Goal: Task Accomplishment & Management: Use online tool/utility

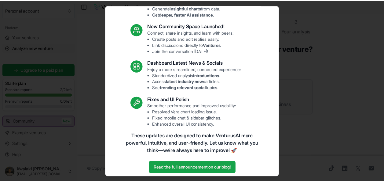
scroll to position [73, 0]
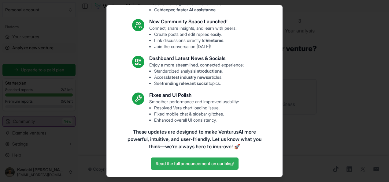
click at [172, 160] on link "Read the full announcement on our blog!" at bounding box center [195, 163] width 88 height 12
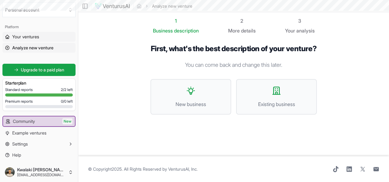
click at [37, 32] on link "Your ventures" at bounding box center [38, 37] width 73 height 10
click at [254, 108] on span "Existing business" at bounding box center [276, 103] width 67 height 7
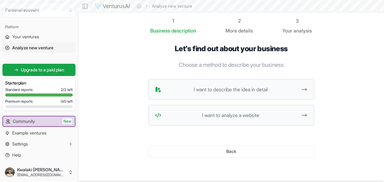
click at [177, 31] on span "description" at bounding box center [183, 31] width 25 height 6
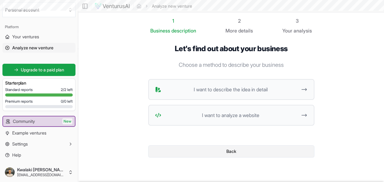
click at [224, 154] on button "Back" at bounding box center [231, 151] width 166 height 12
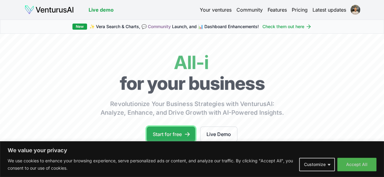
drag, startPoint x: 0, startPoint y: 0, endPoint x: 177, endPoint y: 133, distance: 221.8
click at [177, 133] on link "Start for free" at bounding box center [171, 134] width 49 height 15
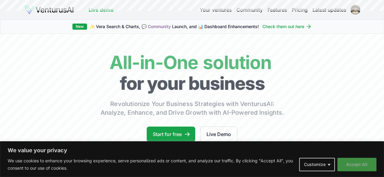
click at [358, 165] on button "Accept All" at bounding box center [356, 164] width 39 height 13
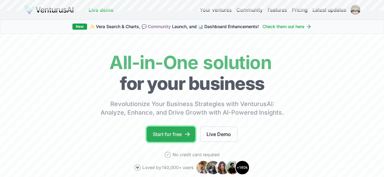
click at [164, 135] on link "Start for free" at bounding box center [171, 134] width 49 height 15
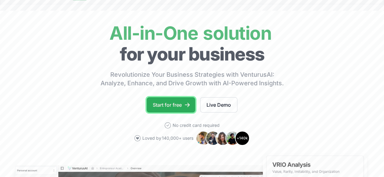
scroll to position [61, 0]
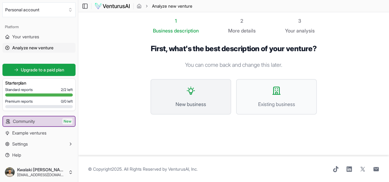
click at [185, 108] on span "New business" at bounding box center [190, 103] width 67 height 7
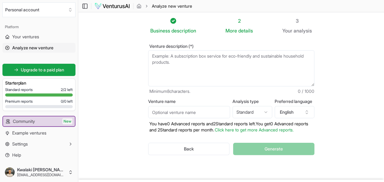
click at [181, 67] on textarea "Venture description (*)" at bounding box center [231, 68] width 166 height 36
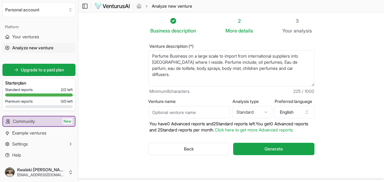
type textarea "Perfume Business on a large scale to import from international suppliers into […"
click at [328, 100] on div "Business description 2 More details 3 Your analysis Venture description (*) Per…" at bounding box center [231, 95] width 205 height 157
click at [267, 152] on span "Generate" at bounding box center [274, 148] width 18 height 6
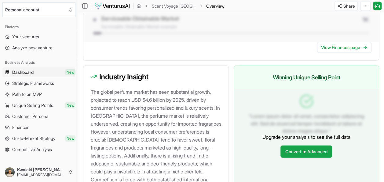
scroll to position [657, 0]
